Goal: Task Accomplishment & Management: Manage account settings

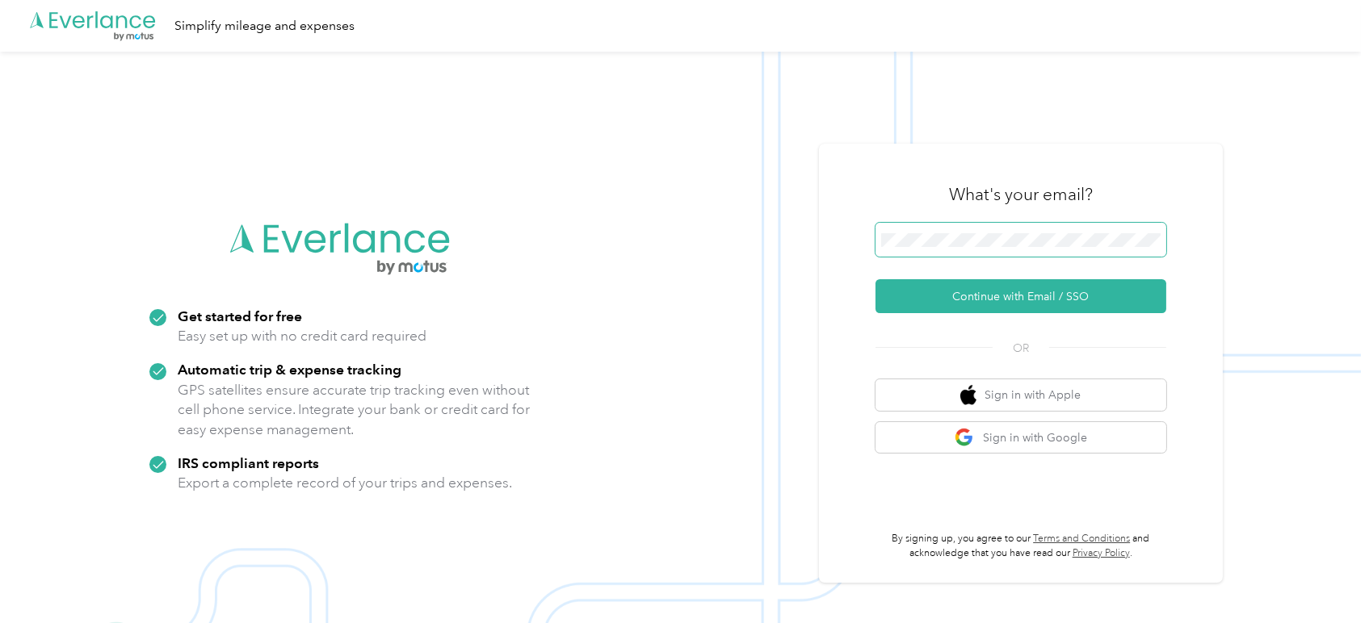
click at [1004, 248] on span at bounding box center [1020, 240] width 291 height 34
click at [1038, 298] on button "Continue with Email / SSO" at bounding box center [1020, 296] width 291 height 34
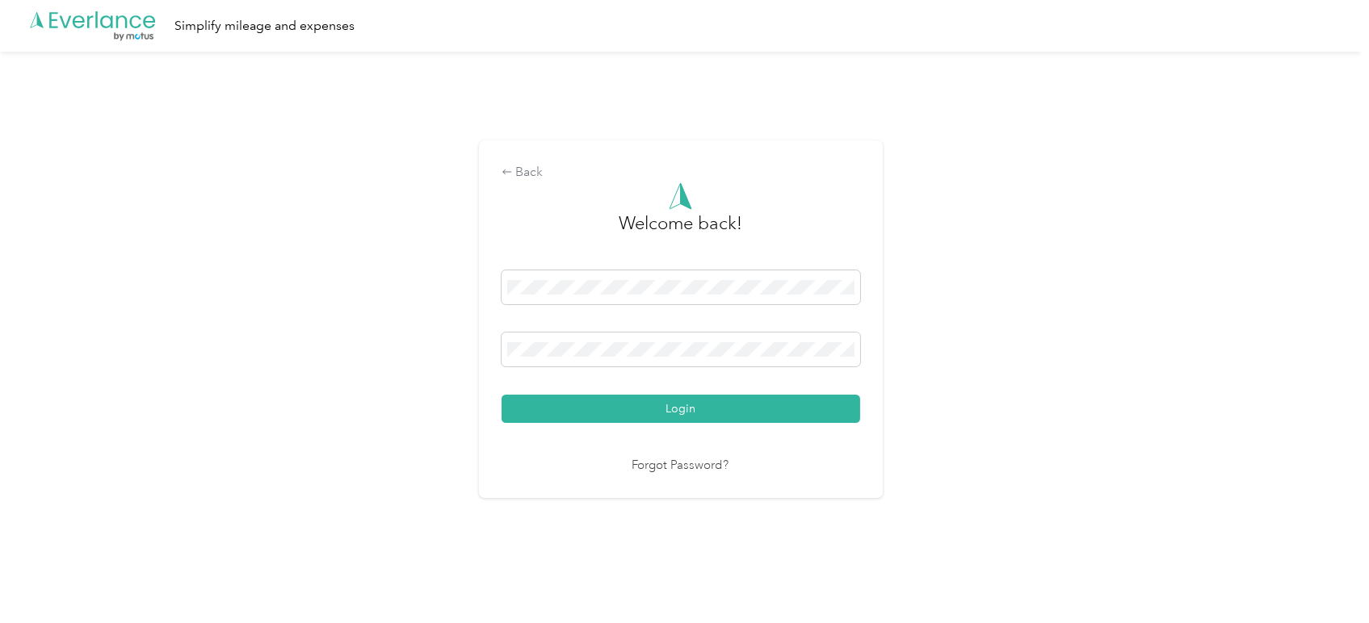
click at [687, 406] on button "Login" at bounding box center [680, 409] width 359 height 28
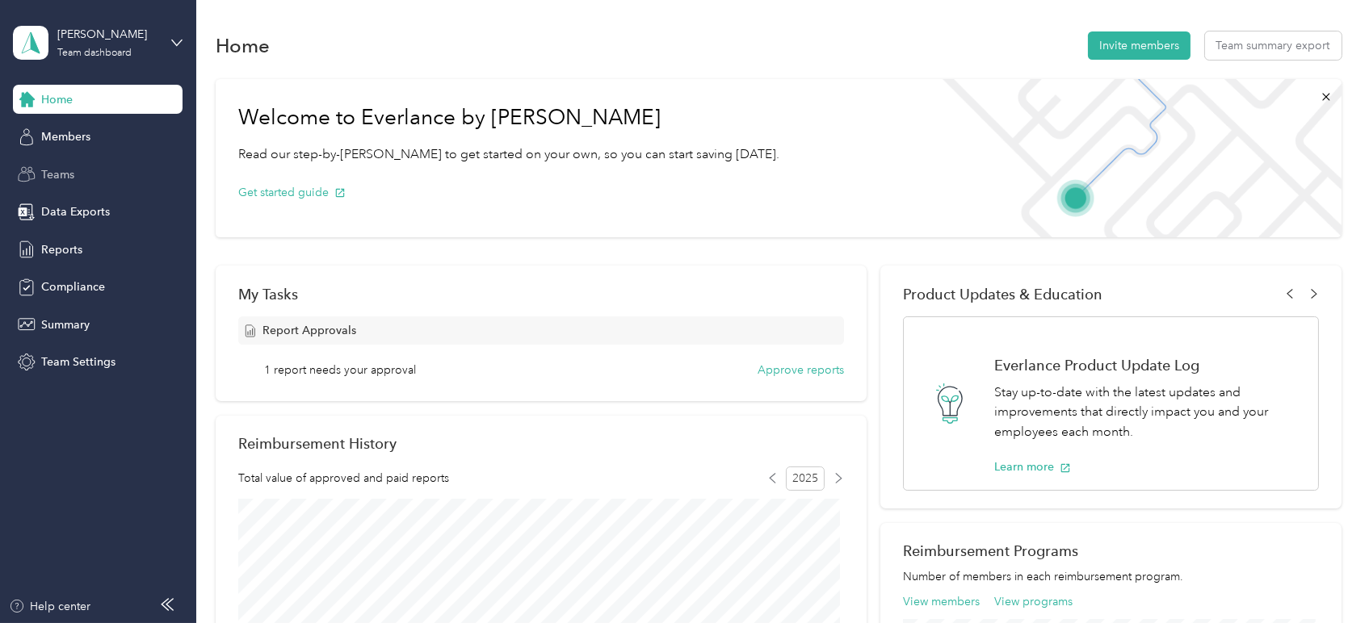
click at [62, 180] on span "Teams" at bounding box center [57, 174] width 33 height 17
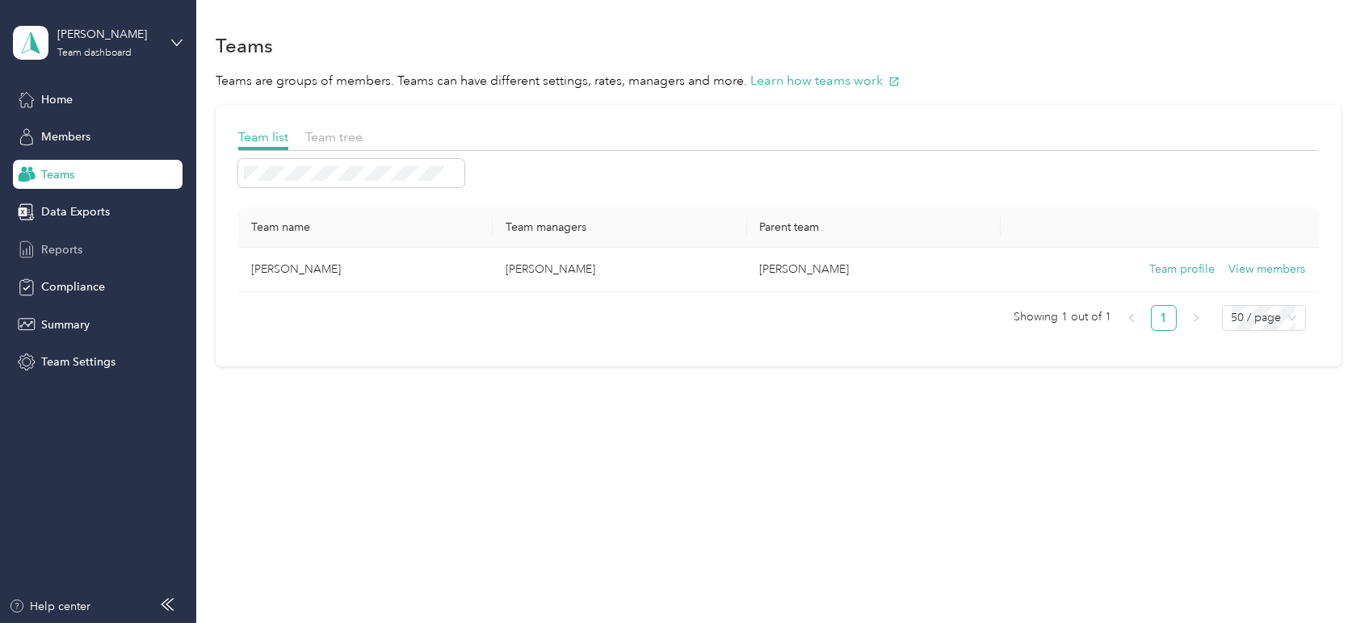
click at [62, 248] on span "Reports" at bounding box center [61, 249] width 41 height 17
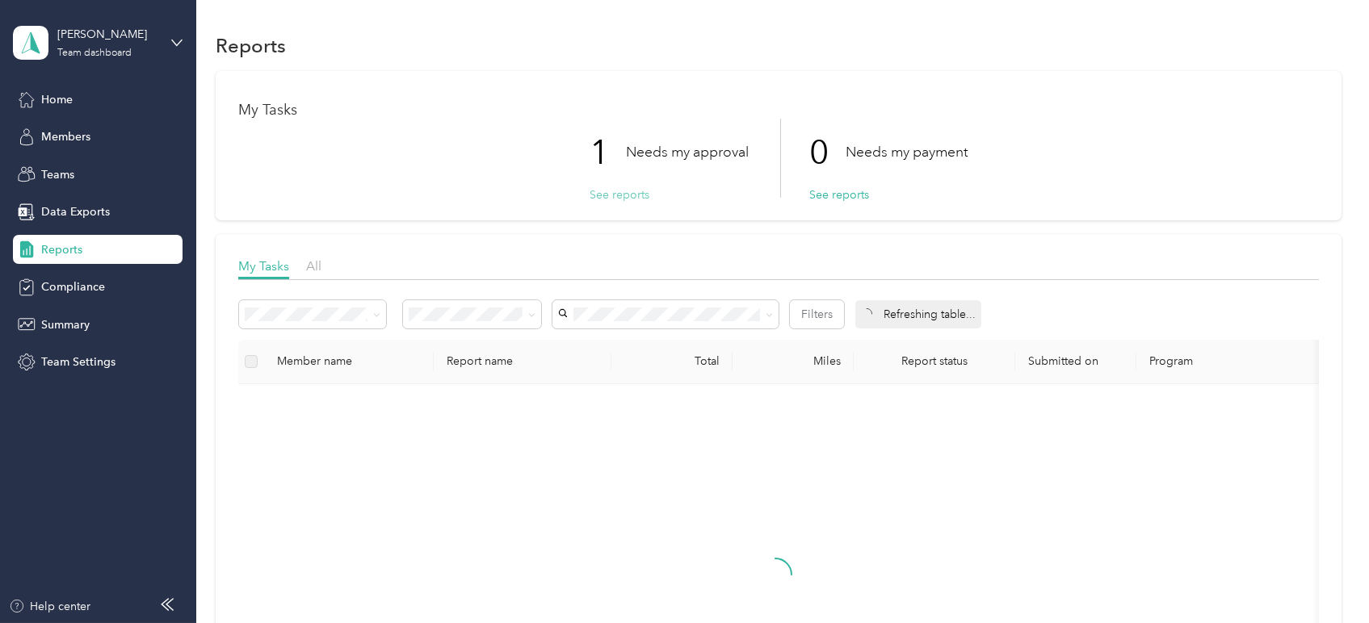
click at [602, 193] on button "See reports" at bounding box center [619, 195] width 60 height 17
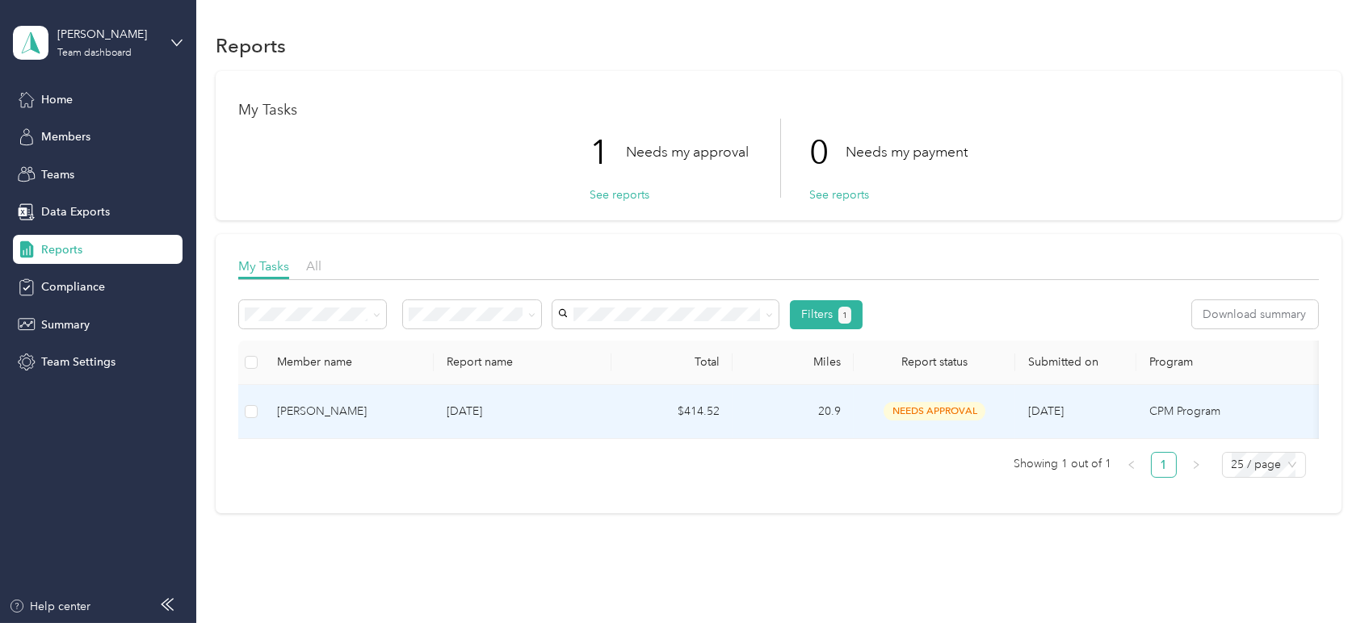
click at [308, 412] on div "[PERSON_NAME]" at bounding box center [349, 412] width 144 height 18
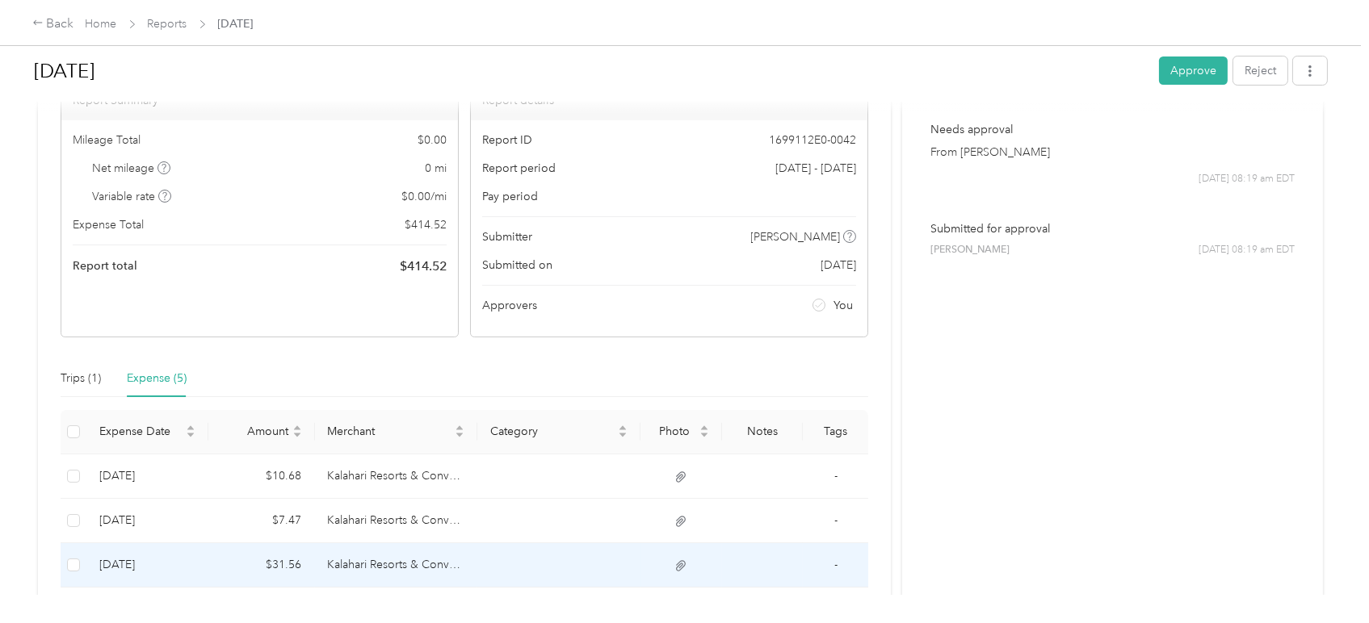
scroll to position [320, 0]
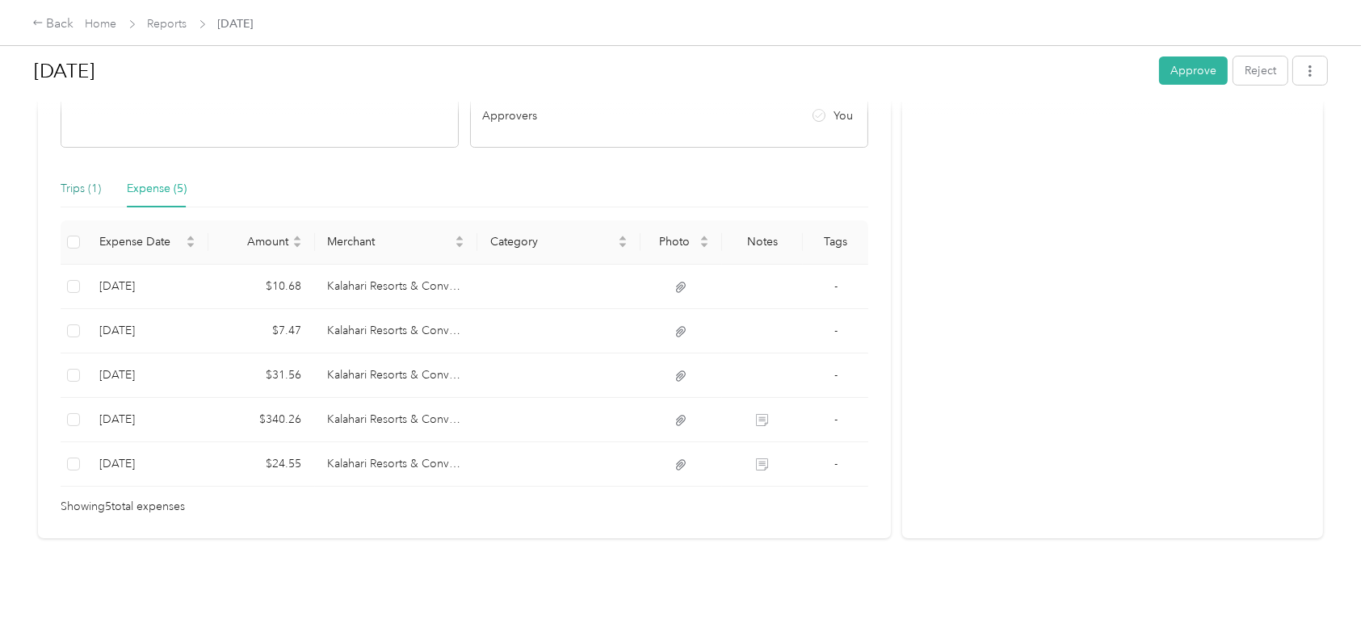
click at [78, 180] on div "Trips (1)" at bounding box center [81, 189] width 40 height 18
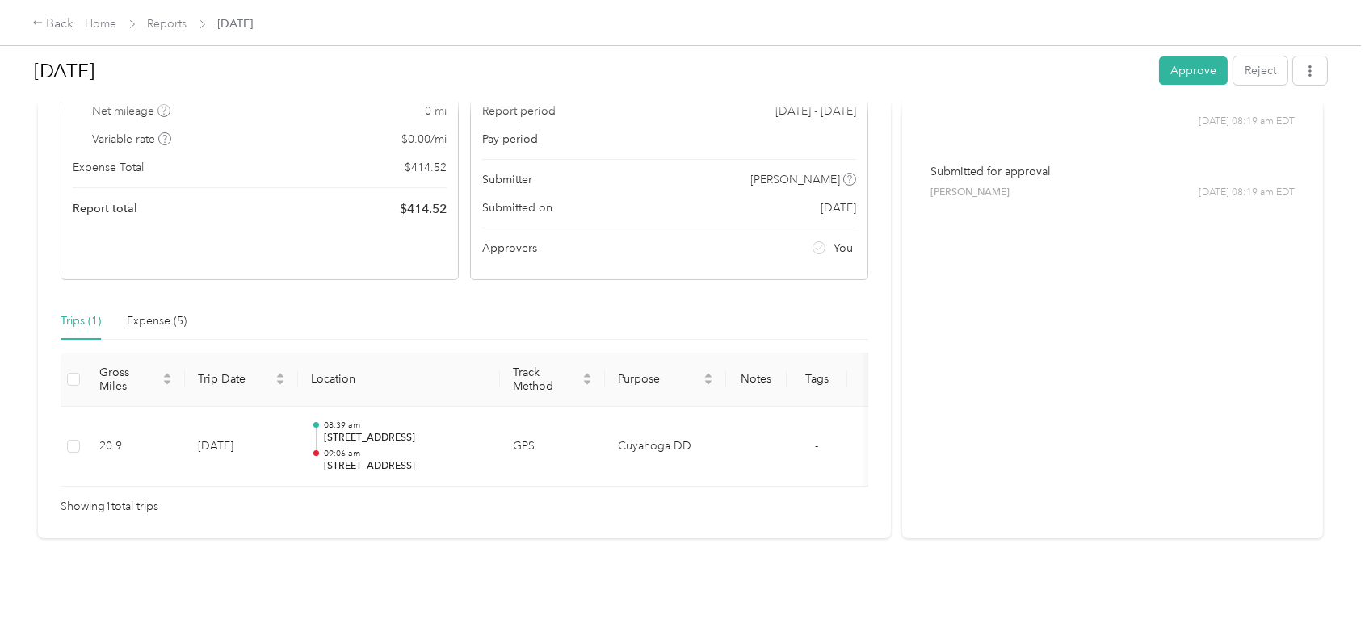
scroll to position [202, 0]
click at [155, 312] on div "Expense (5)" at bounding box center [157, 321] width 60 height 18
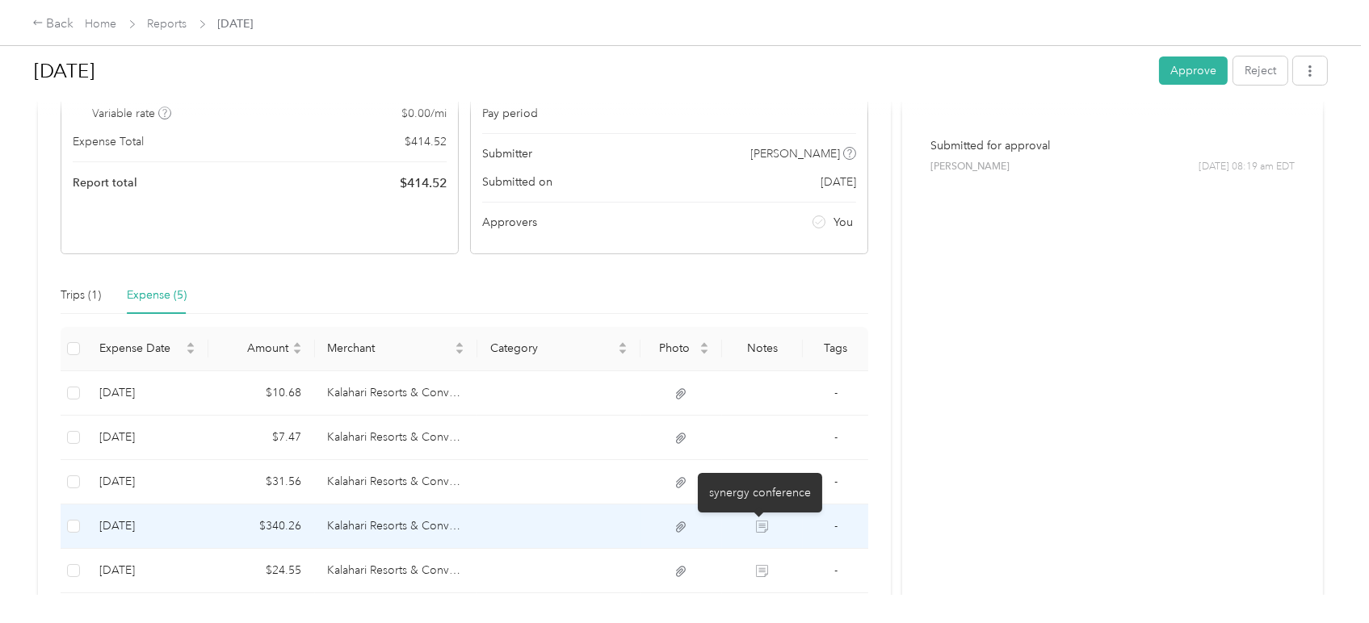
click at [756, 523] on icon at bounding box center [762, 527] width 12 height 12
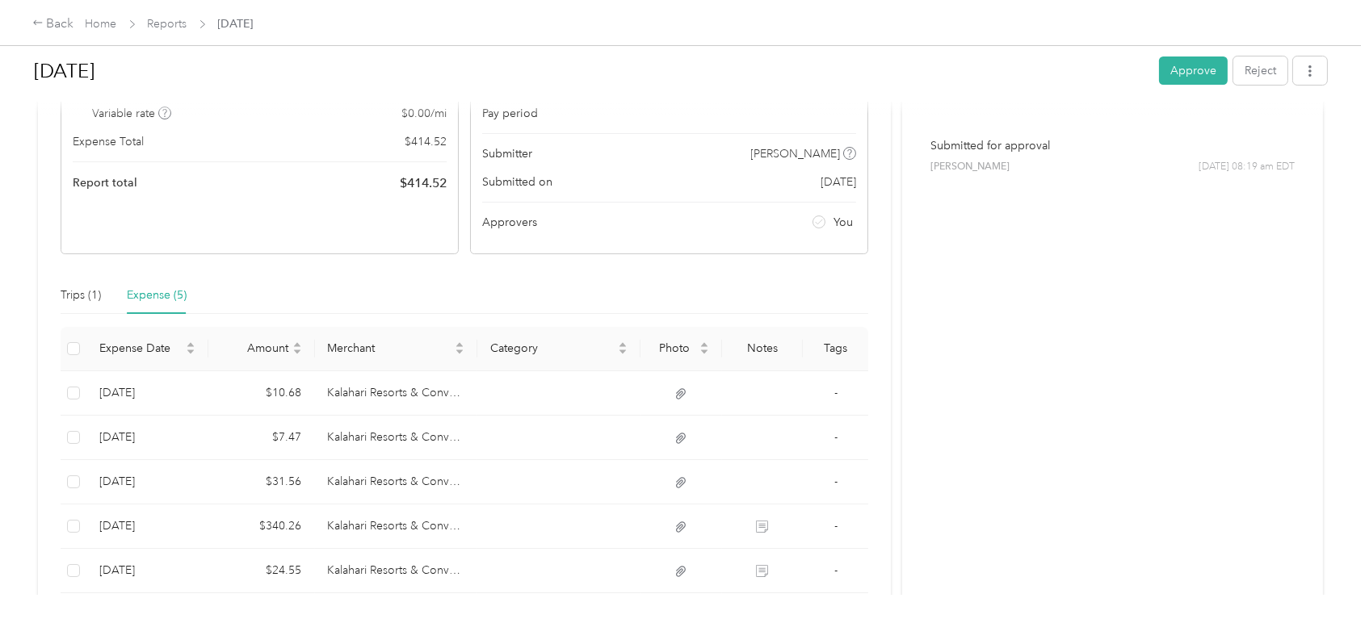
scroll to position [0, 0]
